Goal: Transaction & Acquisition: Purchase product/service

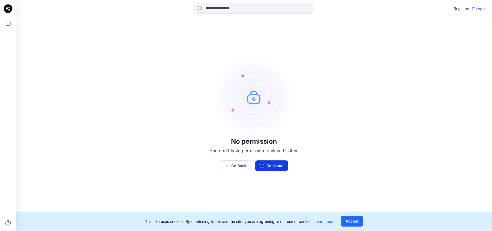
click at [263, 166] on icon "button" at bounding box center [262, 166] width 4 height 4
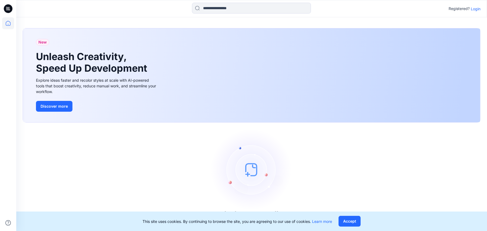
scroll to position [2, 0]
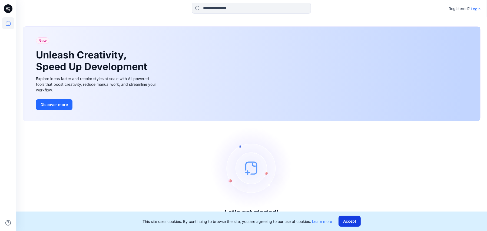
click at [345, 222] on button "Accept" at bounding box center [349, 221] width 22 height 11
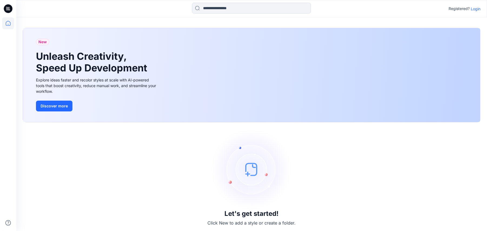
scroll to position [0, 0]
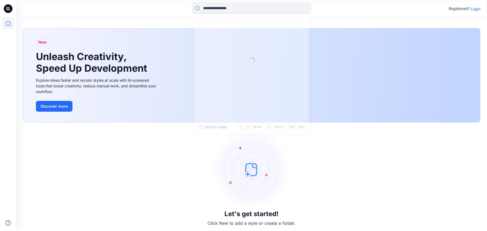
click at [209, 6] on input at bounding box center [251, 8] width 119 height 11
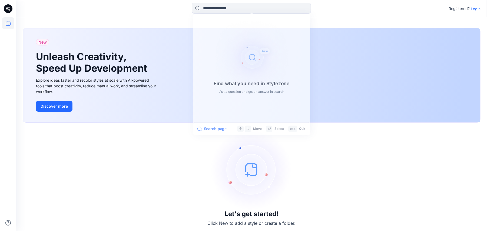
click at [478, 8] on p "Login" at bounding box center [476, 9] width 10 height 6
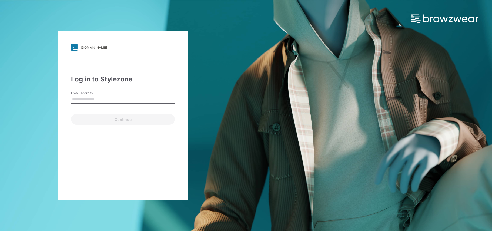
click at [80, 97] on input "Email Address" at bounding box center [123, 99] width 104 height 8
type input "**********"
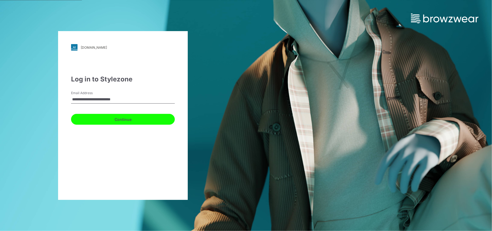
click at [108, 122] on button "Continue" at bounding box center [123, 119] width 104 height 11
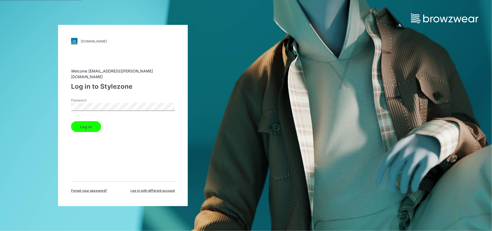
click at [71, 121] on button "Log in" at bounding box center [86, 126] width 30 height 11
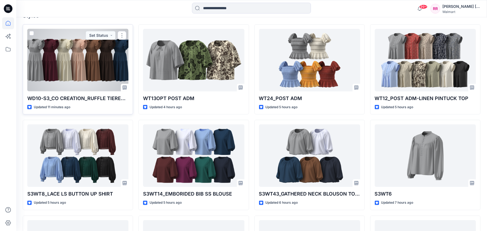
scroll to position [144, 0]
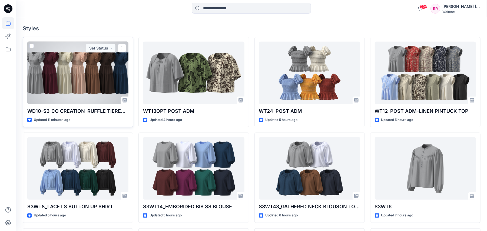
click at [88, 79] on div at bounding box center [77, 73] width 101 height 62
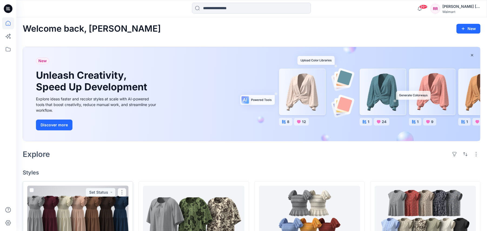
click at [53, 206] on div at bounding box center [77, 217] width 101 height 62
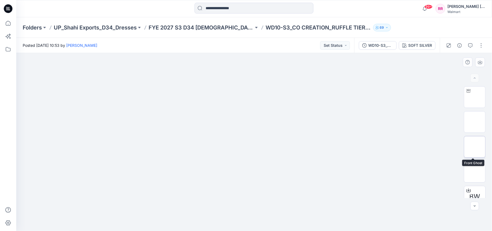
click at [475, 147] on img at bounding box center [475, 147] width 0 height 0
click at [479, 62] on icon "button" at bounding box center [480, 62] width 4 height 4
click at [474, 169] on img at bounding box center [474, 171] width 21 height 11
click at [480, 63] on icon "button" at bounding box center [480, 62] width 4 height 4
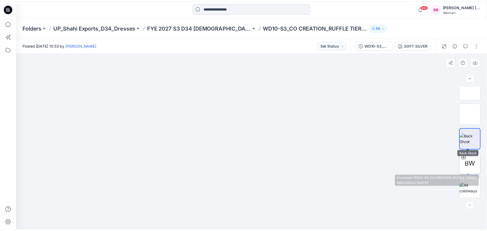
scroll to position [34, 0]
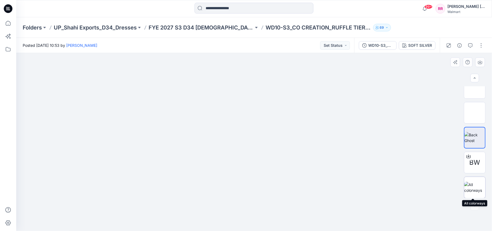
click at [473, 188] on img at bounding box center [474, 187] width 21 height 11
click at [477, 44] on button "button" at bounding box center [481, 45] width 9 height 9
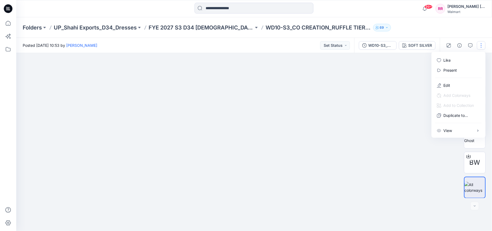
click at [414, 100] on div at bounding box center [254, 142] width 476 height 178
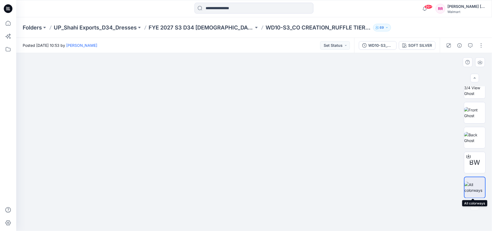
click at [475, 190] on img at bounding box center [475, 187] width 21 height 11
click at [175, 61] on img at bounding box center [254, 61] width 270 height 0
click at [417, 45] on div "SOFT SILVER" at bounding box center [420, 45] width 24 height 6
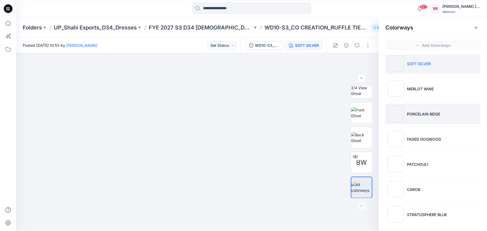
scroll to position [9, 0]
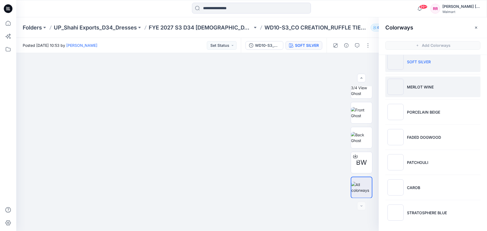
click at [411, 86] on p "MERLOT WINE" at bounding box center [420, 87] width 27 height 6
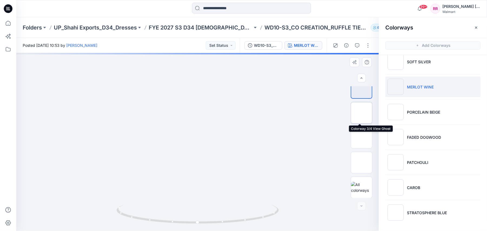
click at [361, 113] on img at bounding box center [361, 113] width 0 height 0
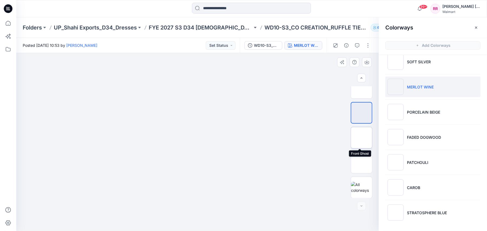
click at [361, 138] on img at bounding box center [361, 138] width 0 height 0
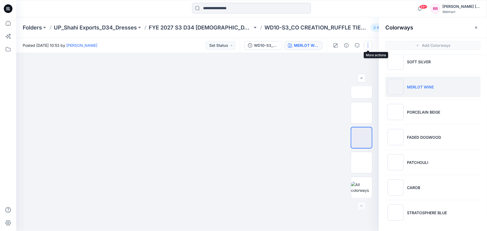
click at [368, 48] on button "button" at bounding box center [368, 45] width 9 height 9
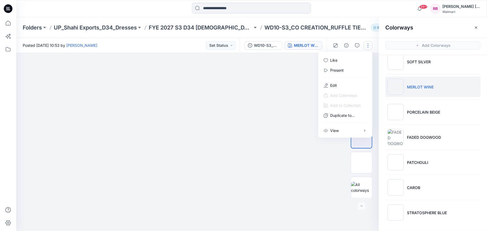
click at [289, 143] on div at bounding box center [197, 142] width 362 height 178
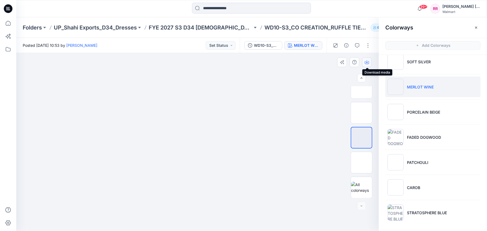
click at [365, 62] on icon "button" at bounding box center [367, 62] width 4 height 4
click at [361, 162] on img at bounding box center [361, 162] width 0 height 0
click at [368, 64] on button "button" at bounding box center [367, 62] width 10 height 10
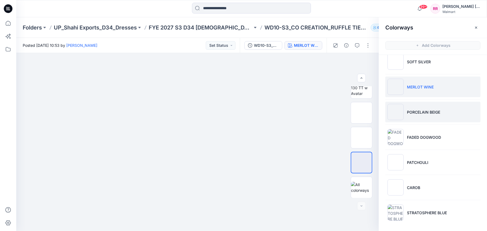
click at [404, 114] on li "PORCELAIN BEIGE" at bounding box center [432, 112] width 95 height 21
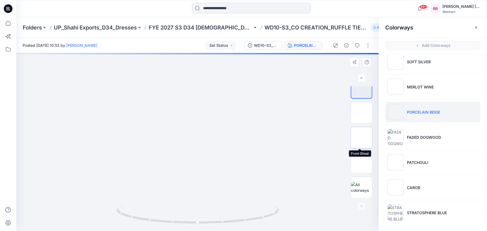
click at [361, 138] on img at bounding box center [361, 138] width 0 height 0
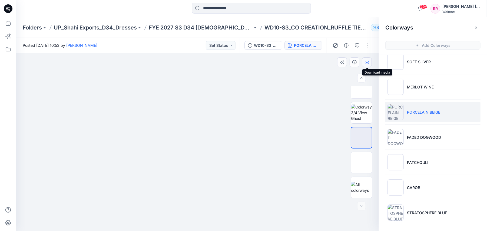
click at [368, 61] on icon "button" at bounding box center [367, 62] width 4 height 4
click at [361, 162] on img at bounding box center [361, 162] width 0 height 0
click at [367, 62] on icon "button" at bounding box center [367, 61] width 2 height 3
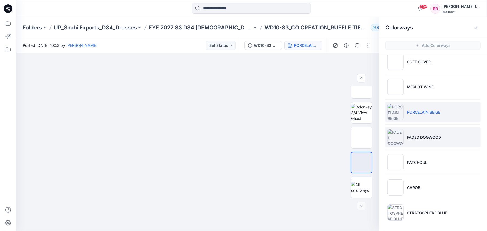
click at [403, 140] on img at bounding box center [395, 137] width 16 height 16
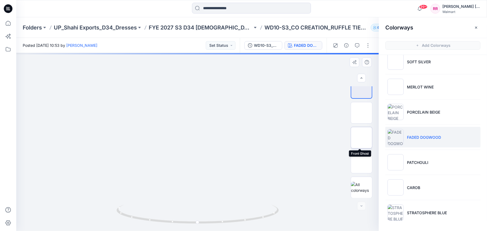
click at [361, 138] on img at bounding box center [361, 138] width 0 height 0
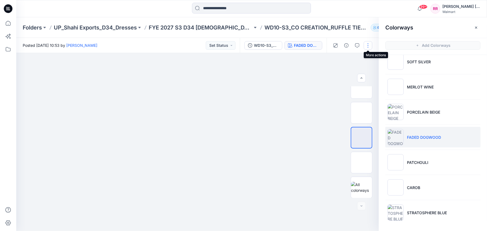
click at [369, 46] on button "button" at bounding box center [368, 45] width 9 height 9
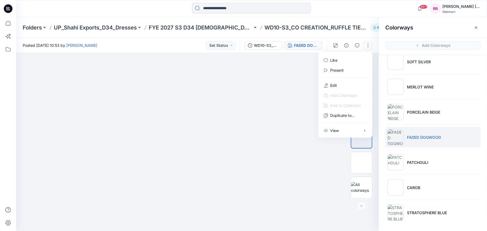
click at [298, 136] on div at bounding box center [197, 142] width 362 height 178
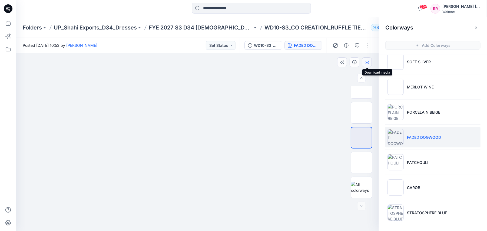
click at [367, 63] on icon "button" at bounding box center [367, 62] width 4 height 4
drag, startPoint x: 331, startPoint y: 172, endPoint x: 332, endPoint y: 168, distance: 4.5
click at [331, 172] on div at bounding box center [197, 142] width 362 height 178
click at [361, 162] on img at bounding box center [361, 162] width 0 height 0
click at [368, 60] on icon "button" at bounding box center [367, 62] width 4 height 4
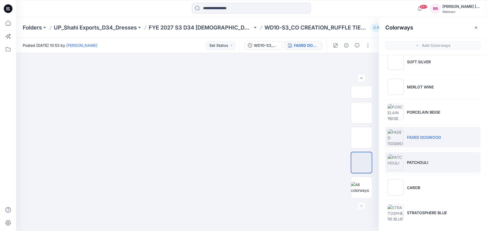
click at [393, 166] on img at bounding box center [395, 162] width 16 height 16
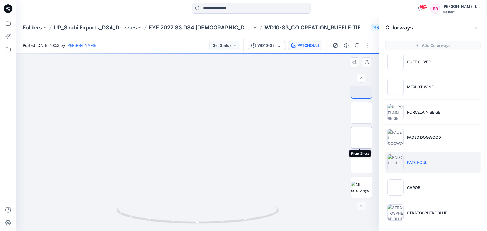
click at [361, 138] on img at bounding box center [361, 138] width 0 height 0
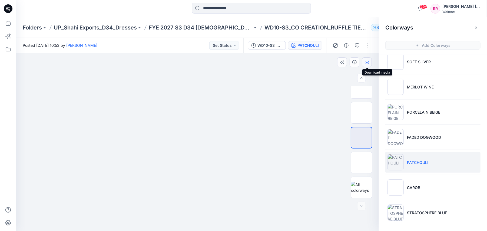
click at [367, 61] on icon "button" at bounding box center [367, 61] width 2 height 3
click at [361, 162] on img at bounding box center [361, 162] width 0 height 0
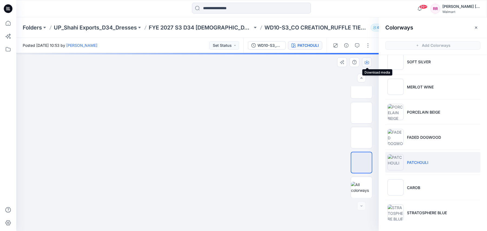
click at [366, 61] on icon "button" at bounding box center [367, 62] width 4 height 4
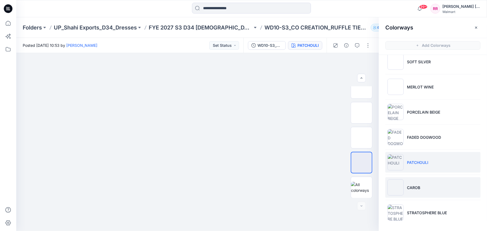
click at [400, 181] on img at bounding box center [395, 187] width 16 height 16
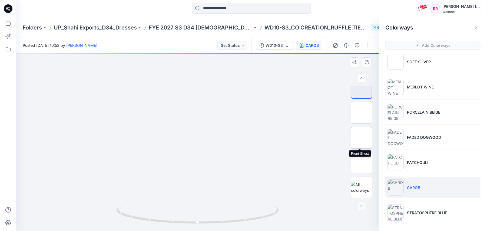
click at [361, 138] on img at bounding box center [361, 138] width 0 height 0
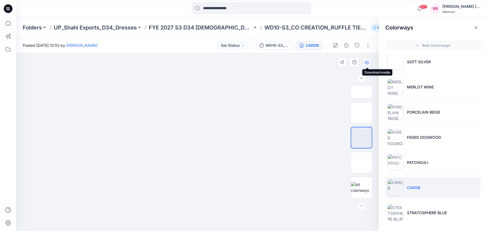
click at [366, 63] on icon "button" at bounding box center [367, 62] width 4 height 4
click at [361, 162] on img at bounding box center [361, 162] width 0 height 0
click at [366, 63] on icon "button" at bounding box center [367, 62] width 4 height 4
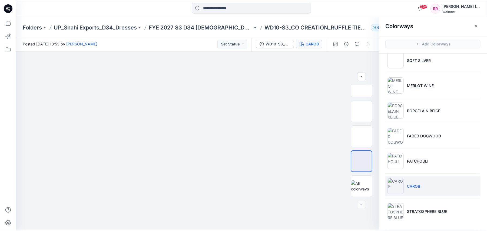
scroll to position [2, 0]
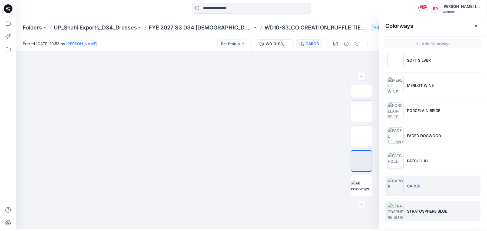
click at [420, 210] on p "STRATOSPHERE BLUE" at bounding box center [427, 211] width 40 height 6
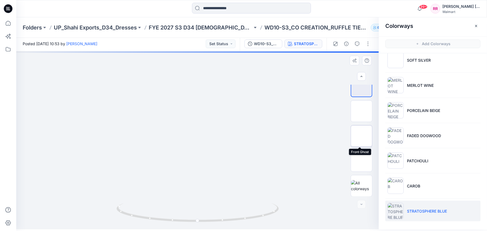
click at [361, 136] on img at bounding box center [361, 136] width 0 height 0
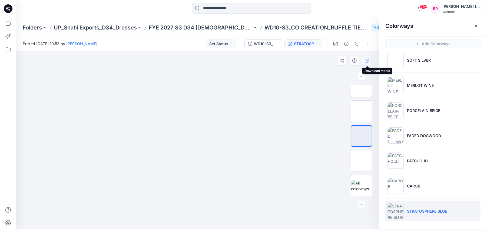
click at [366, 63] on button "button" at bounding box center [367, 61] width 10 height 10
click at [367, 63] on button "button" at bounding box center [367, 61] width 10 height 10
click at [340, 169] on div at bounding box center [197, 140] width 362 height 178
click at [361, 161] on img at bounding box center [361, 161] width 0 height 0
click at [367, 59] on icon "button" at bounding box center [367, 60] width 2 height 3
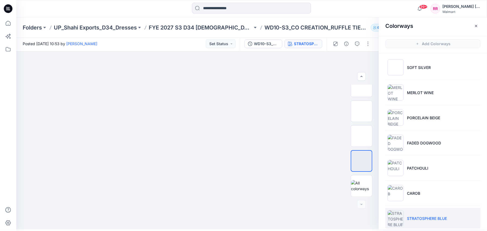
scroll to position [0, 0]
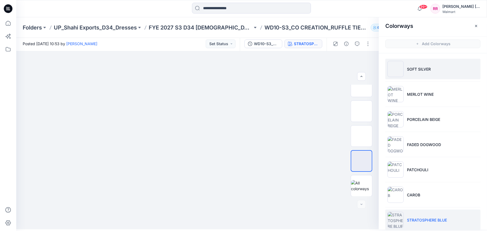
click at [414, 77] on li "SOFT SILVER" at bounding box center [432, 69] width 95 height 21
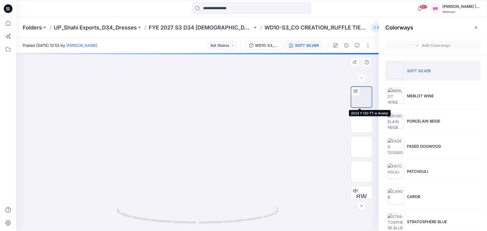
click at [361, 97] on img at bounding box center [361, 97] width 0 height 0
click at [208, 188] on div at bounding box center [197, 142] width 362 height 178
drag, startPoint x: 232, startPoint y: 183, endPoint x: 258, endPoint y: 183, distance: 25.9
click at [257, 184] on div at bounding box center [197, 142] width 362 height 178
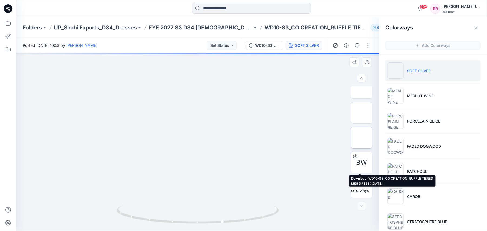
scroll to position [2, 0]
